Goal: Task Accomplishment & Management: Manage account settings

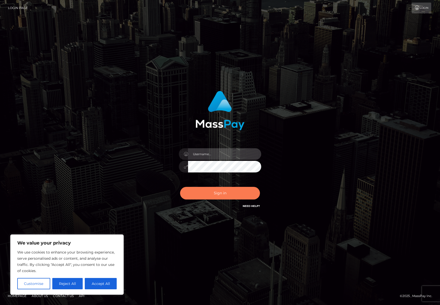
type input "efrain.ievpro"
click at [236, 190] on button "Sign in" at bounding box center [220, 193] width 80 height 13
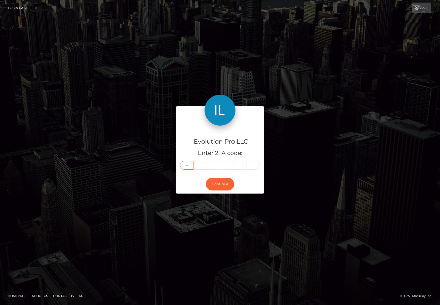
type input "4"
type input "0"
type input "9"
type input "6"
type input "8"
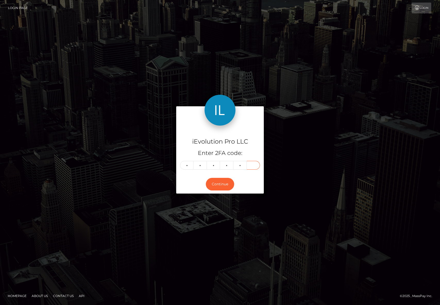
type input "8"
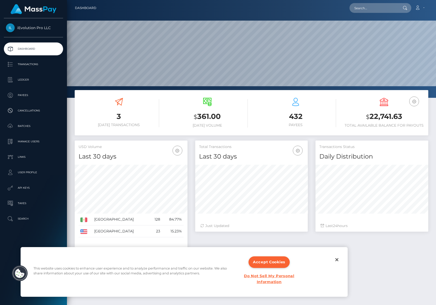
scroll to position [91, 113]
